Goal: Information Seeking & Learning: Learn about a topic

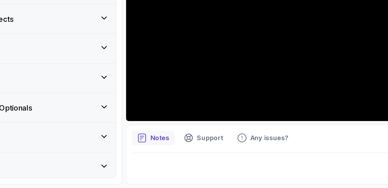
scroll to position [378, 0]
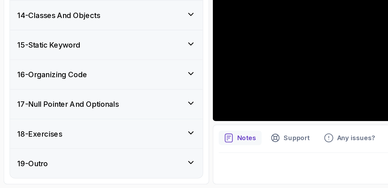
click at [58, 158] on div "18 - Exercises" at bounding box center [62, 156] width 105 height 6
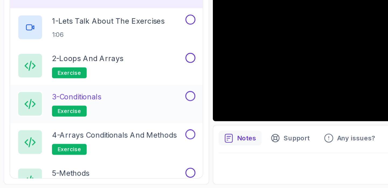
scroll to position [280, 0]
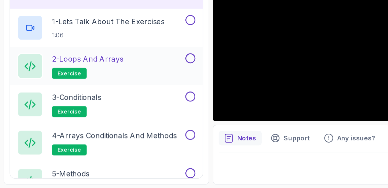
click at [79, 118] on div "2 - Loops and Arrays exercise" at bounding box center [59, 116] width 98 height 15
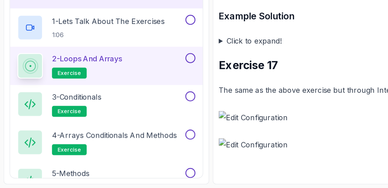
click at [131, 145] on img at bounding box center [255, 147] width 253 height 8
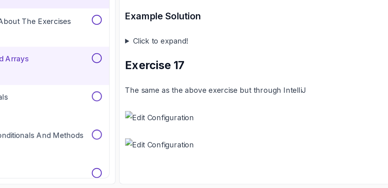
scroll to position [2156, 0]
click at [159, 147] on img at bounding box center [255, 147] width 253 height 8
click at [131, 145] on img at bounding box center [255, 147] width 253 height 8
click at [136, 164] on img at bounding box center [255, 163] width 253 height 8
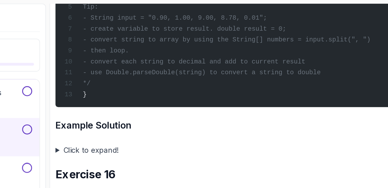
scroll to position [2006, 0]
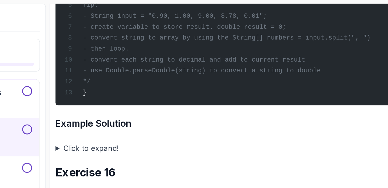
click at [274, 34] on div "public static void main ( String [] args) { /* Write a program that adds total …" at bounding box center [255, 9] width 245 height 100
